Goal: Task Accomplishment & Management: Complete application form

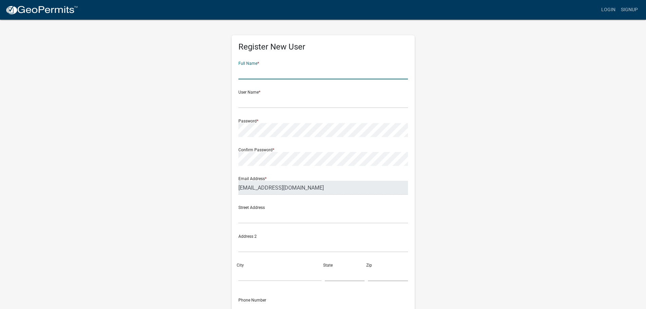
click at [282, 70] on input "text" at bounding box center [323, 72] width 170 height 14
type input "[PERSON_NAME]"
type input "sstoios"
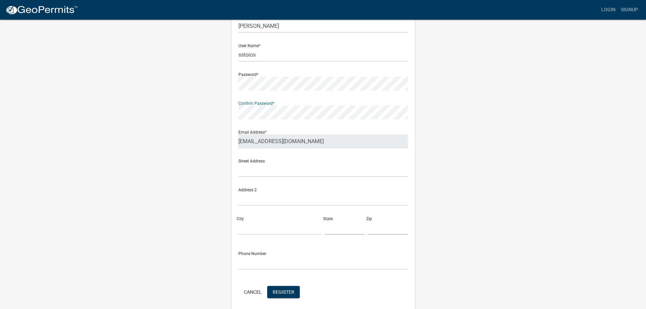
scroll to position [68, 0]
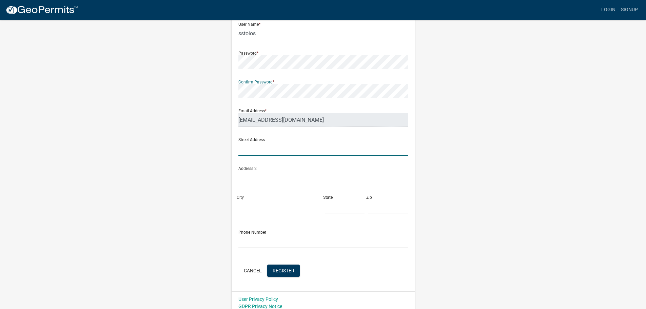
click at [256, 154] on input "text" at bounding box center [323, 149] width 170 height 14
type input "[STREET_ADDRESS]"
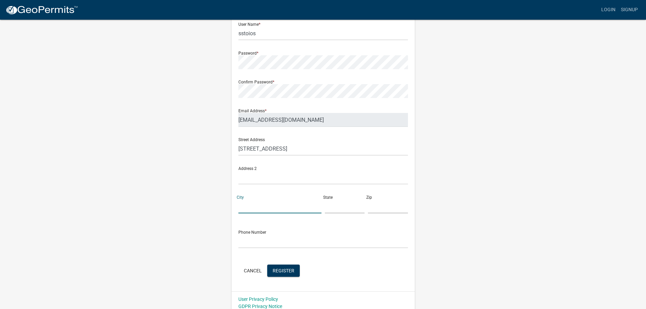
click at [264, 207] on input "City" at bounding box center [279, 206] width 83 height 14
type input "Somerville"
type input "MA"
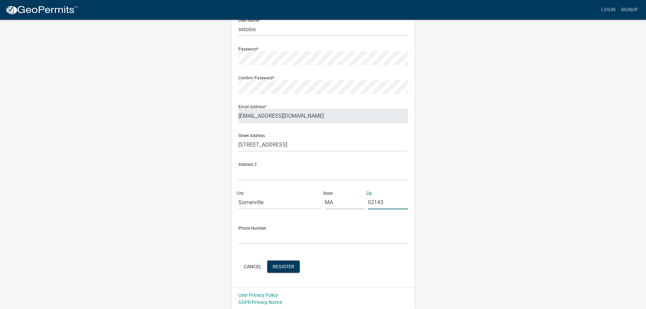
scroll to position [73, 0]
type input "02143"
click at [259, 238] on input "text" at bounding box center [323, 236] width 170 height 14
click at [259, 250] on form "Full Name * [PERSON_NAME] User Name * sstoios Password * Confirm Password * Ema…" at bounding box center [323, 128] width 170 height 290
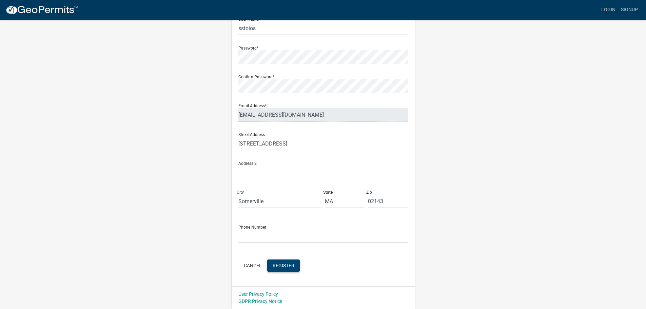
click at [288, 267] on span "Register" at bounding box center [284, 264] width 22 height 5
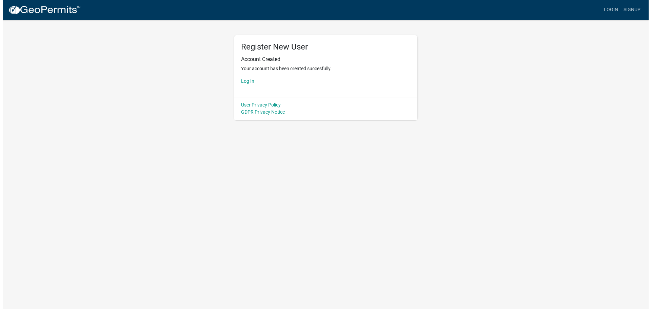
scroll to position [0, 0]
click at [250, 77] on div "Account Created Your account has been created succesfully. Log In" at bounding box center [326, 70] width 170 height 29
click at [249, 81] on link "Log In" at bounding box center [247, 80] width 13 height 5
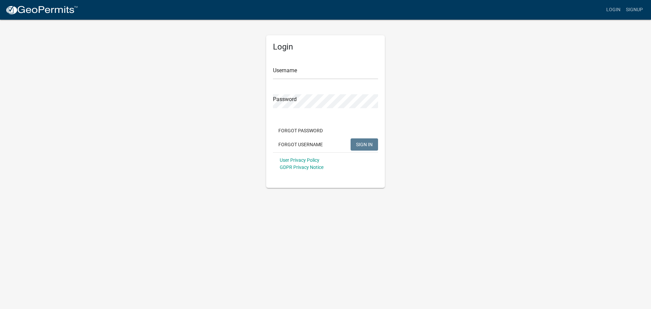
click at [300, 63] on div "Username" at bounding box center [325, 67] width 105 height 23
click at [297, 70] on input "Username" at bounding box center [325, 72] width 105 height 14
type input "sstoios"
click at [351, 138] on button "SIGN IN" at bounding box center [364, 144] width 27 height 12
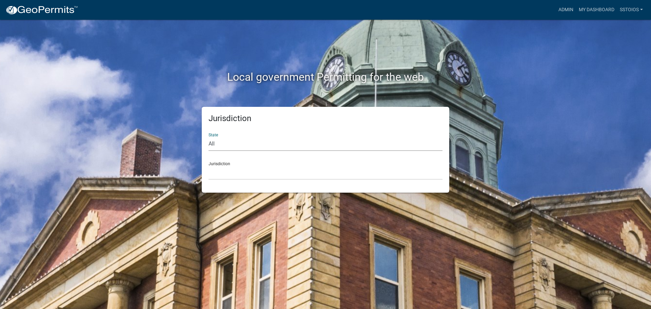
click at [281, 141] on select "All [US_STATE] [US_STATE] [US_STATE] [US_STATE] [US_STATE] [US_STATE] [US_STATE…" at bounding box center [326, 144] width 234 height 14
click at [567, 9] on link "Admin" at bounding box center [566, 9] width 20 height 13
